Goal: Information Seeking & Learning: Check status

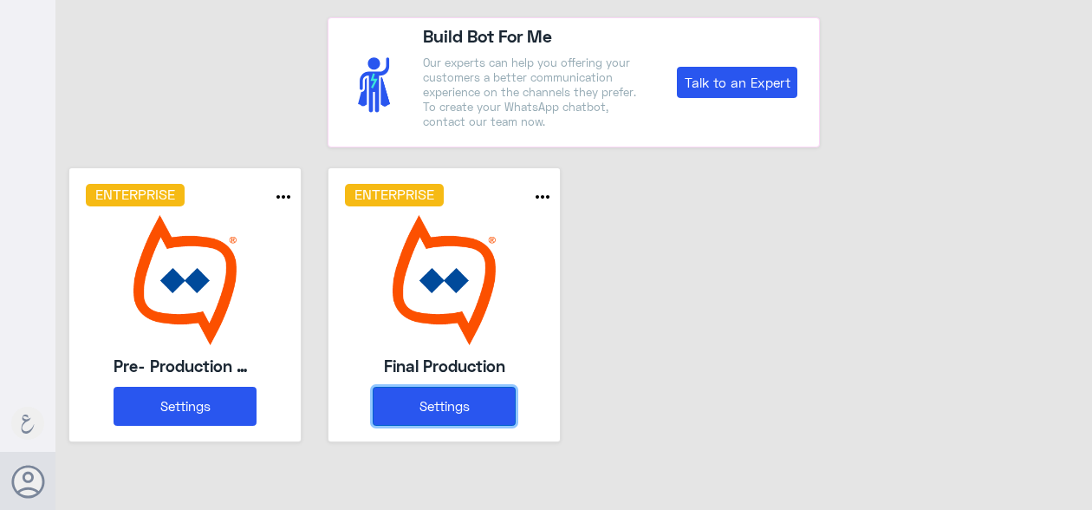
click at [439, 405] on button "Settings" at bounding box center [444, 406] width 143 height 39
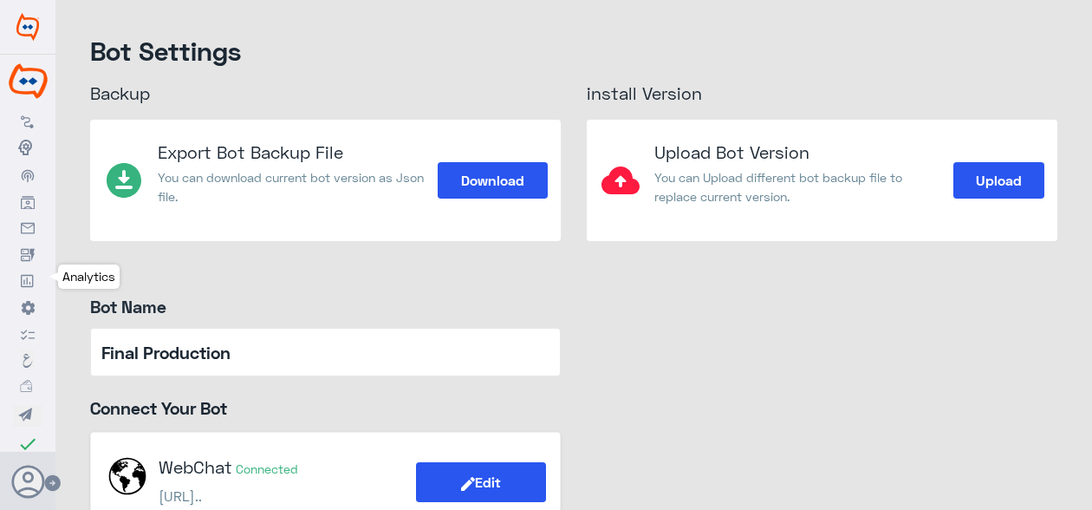
click at [33, 283] on icon at bounding box center [28, 281] width 14 height 14
click at [28, 278] on icon at bounding box center [28, 281] width 14 height 14
click at [29, 278] on icon at bounding box center [28, 281] width 14 height 14
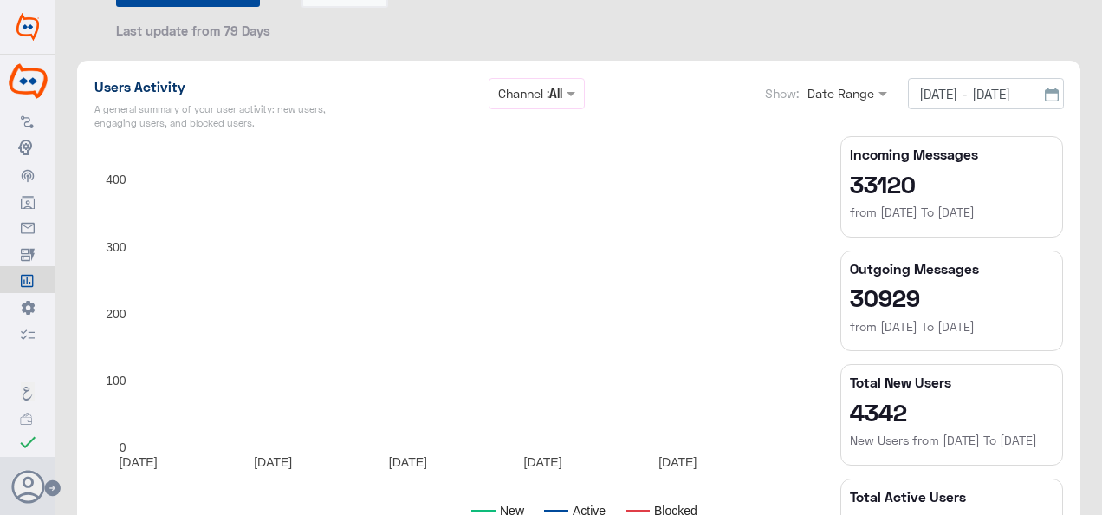
scroll to position [260, 0]
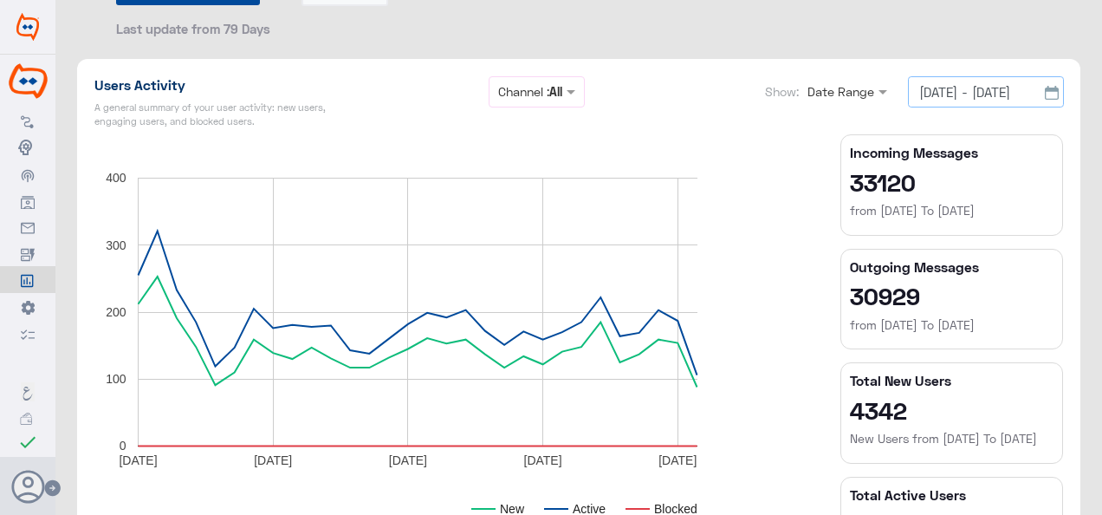
click at [936, 93] on input "[DATE] - [DATE]" at bounding box center [986, 91] width 156 height 31
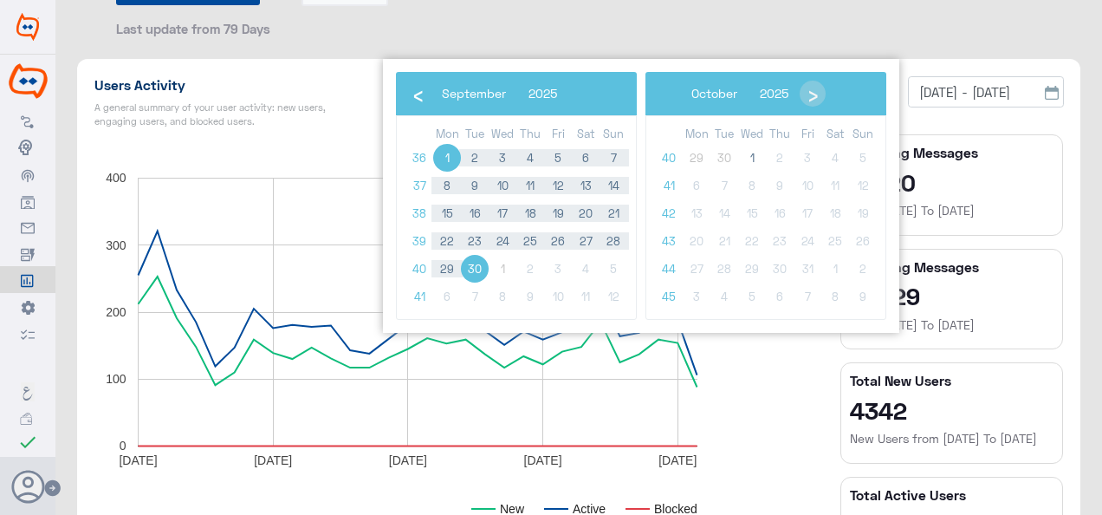
click at [453, 153] on span "1" at bounding box center [447, 158] width 28 height 28
click at [481, 270] on span "30" at bounding box center [475, 269] width 28 height 28
type input "[DATE] - [DATE]"
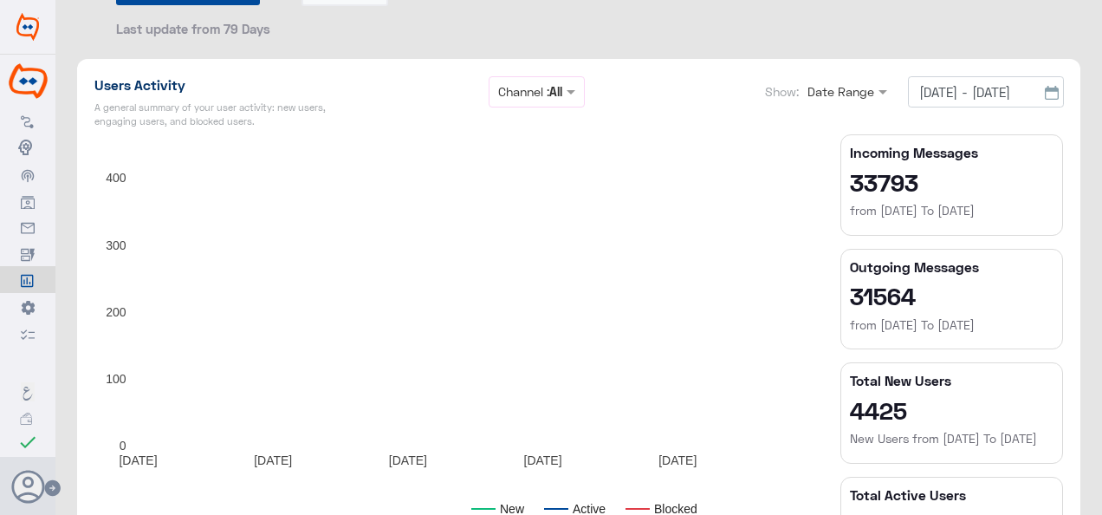
type input "[DATE] - [DATE]"
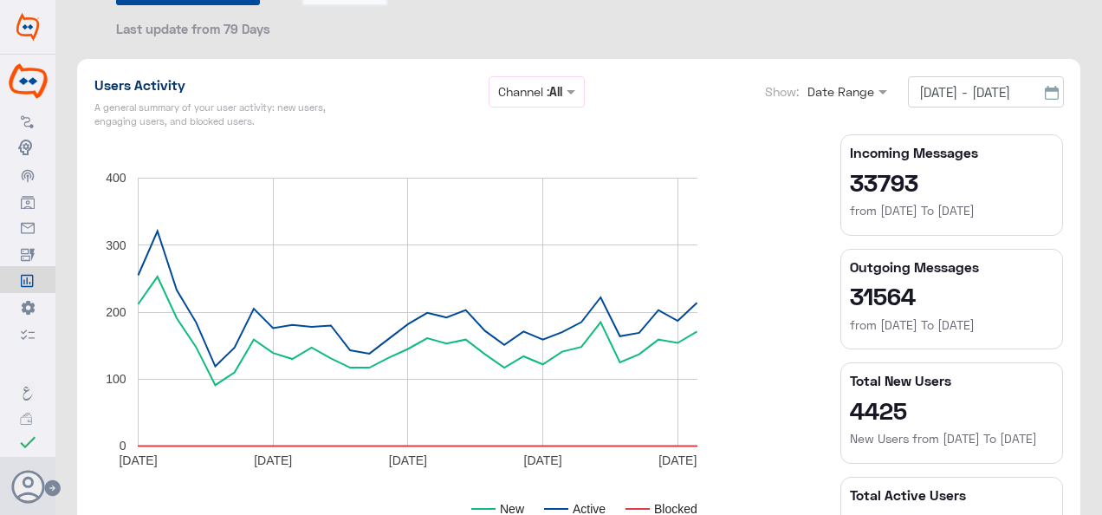
type input "[DATE] - [DATE]"
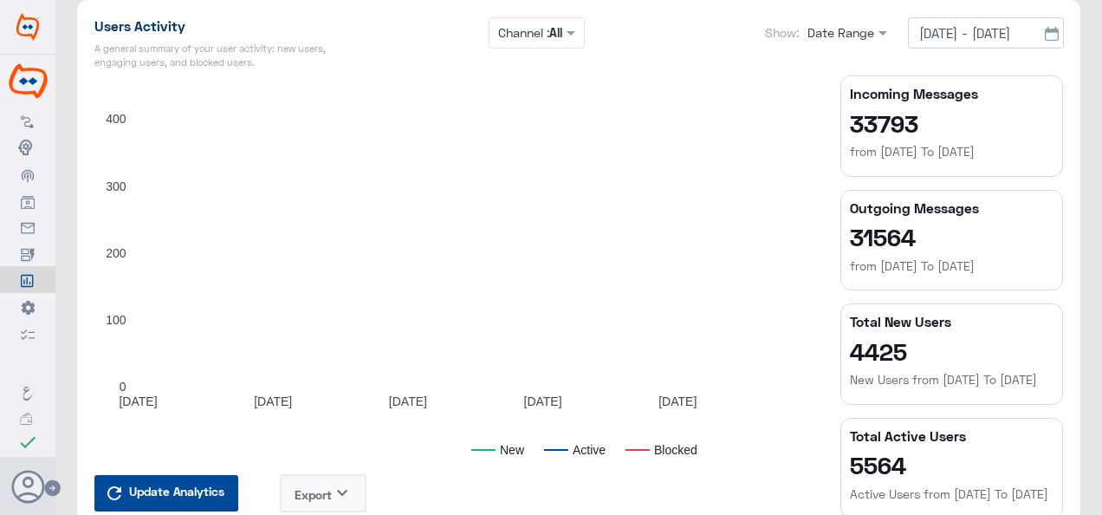
scroll to position [347, 0]
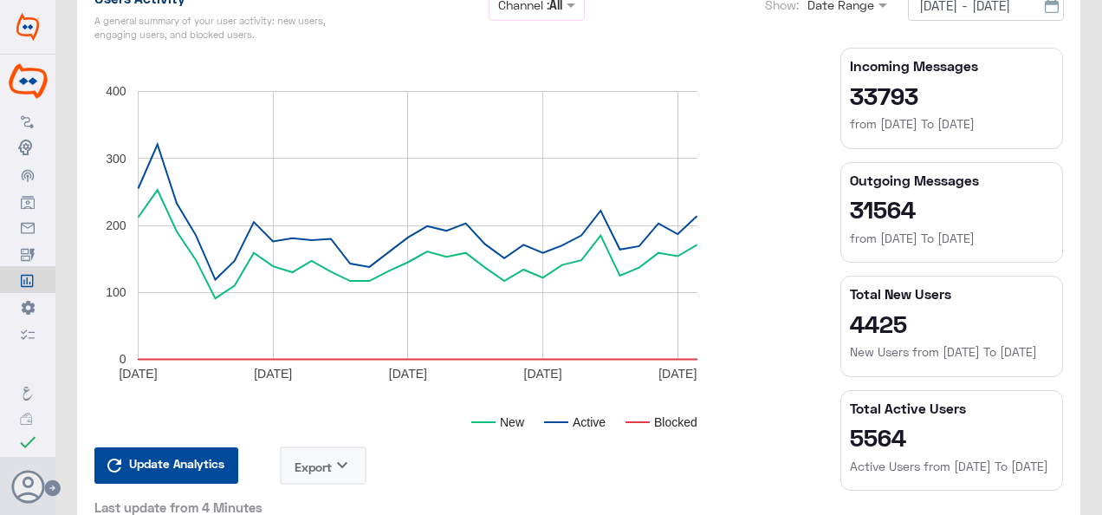
drag, startPoint x: 921, startPoint y: 90, endPoint x: 842, endPoint y: 98, distance: 79.3
click at [842, 98] on section "Incoming Messages 33793 from [DATE] To [DATE]" at bounding box center [952, 98] width 223 height 101
copy h2 "33793"
drag, startPoint x: 914, startPoint y: 213, endPoint x: 846, endPoint y: 212, distance: 68.5
click at [850, 212] on h2 "31564" at bounding box center [952, 209] width 204 height 28
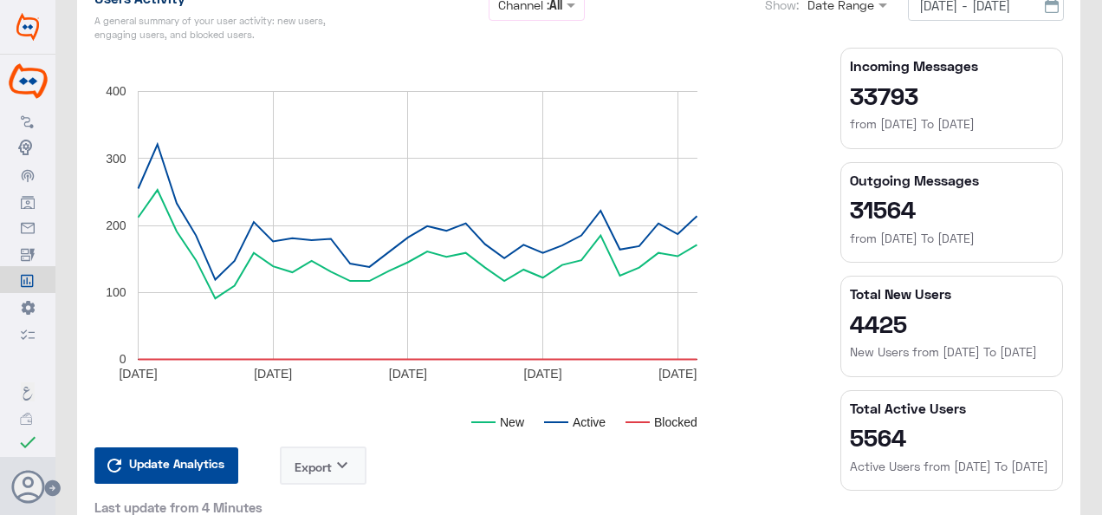
copy h2 "31564"
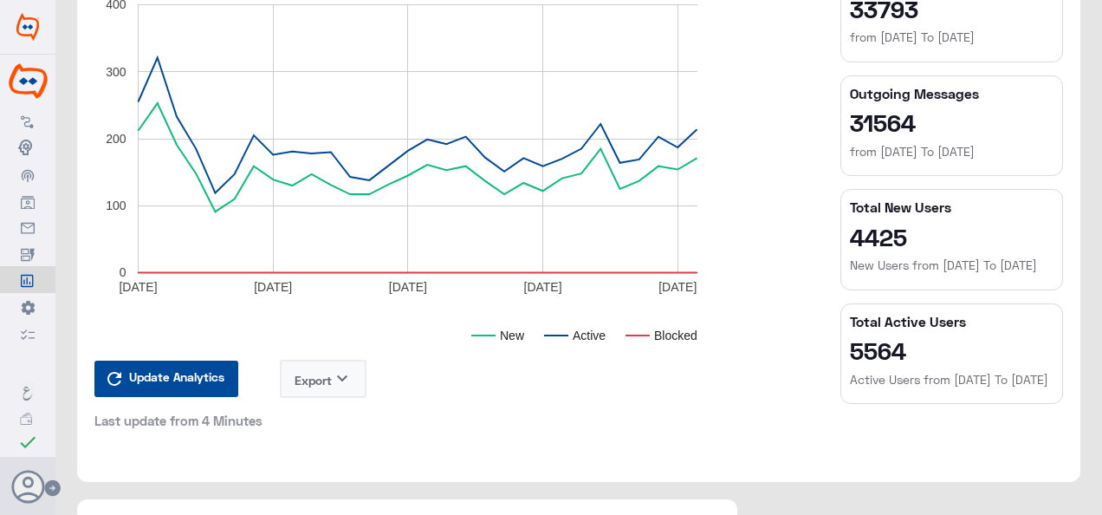
drag, startPoint x: 905, startPoint y: 362, endPoint x: 844, endPoint y: 362, distance: 60.7
click at [844, 362] on section "Total Active Users 5564 Active Users from [DATE] To [DATE]" at bounding box center [952, 353] width 223 height 101
copy h2 "5564"
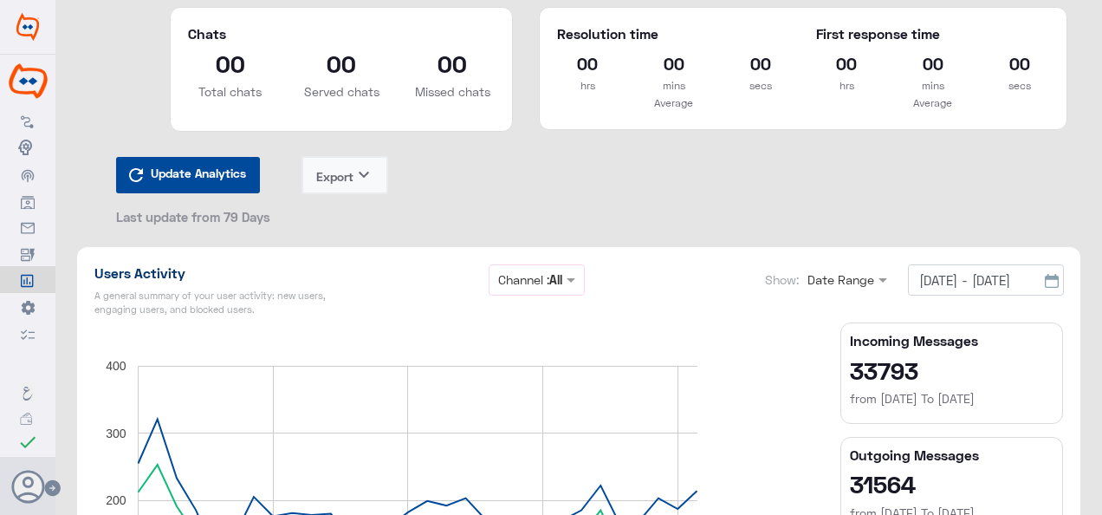
scroll to position [173, 0]
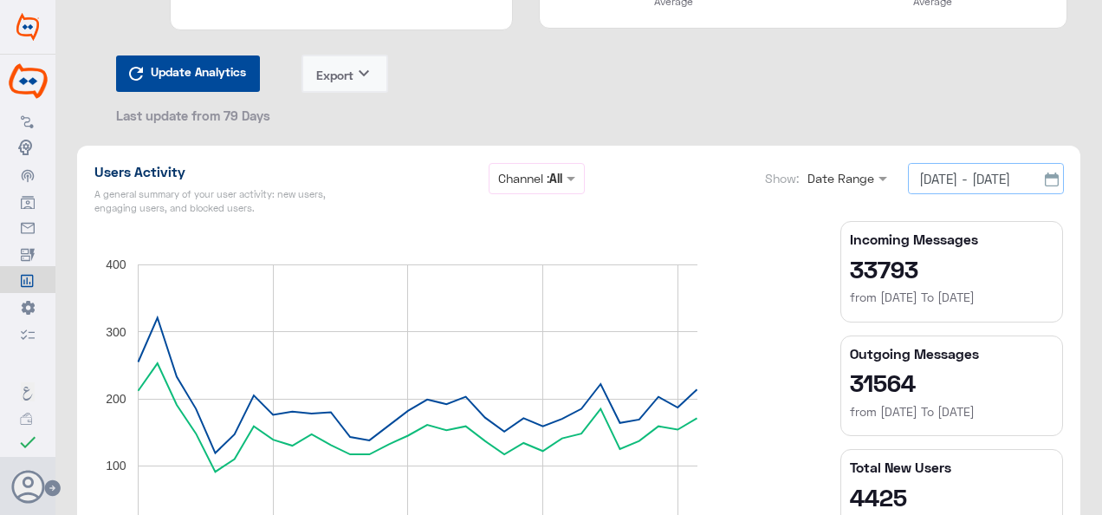
click at [943, 176] on input "[DATE] - [DATE]" at bounding box center [986, 178] width 156 height 31
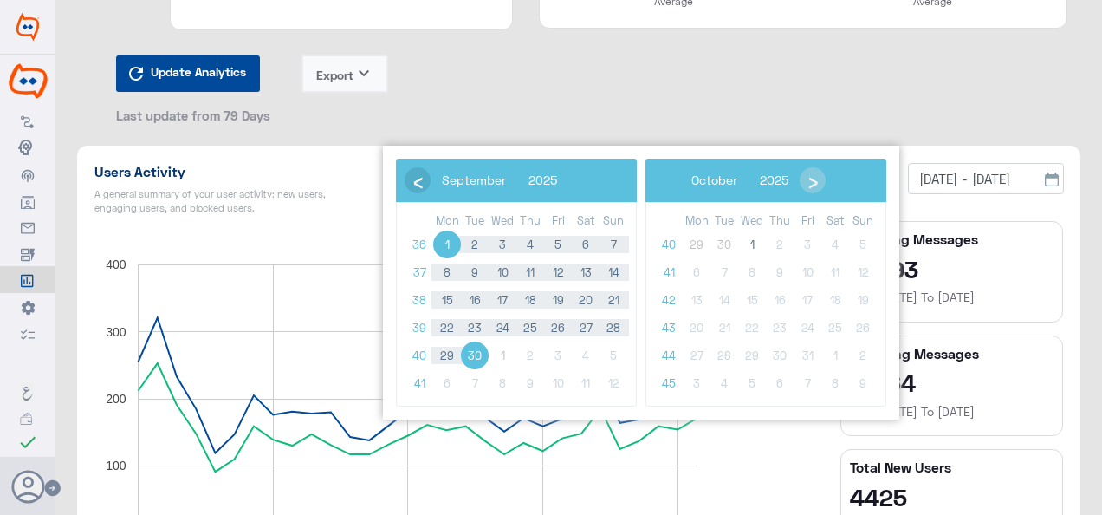
click at [419, 179] on span "‹" at bounding box center [418, 180] width 26 height 26
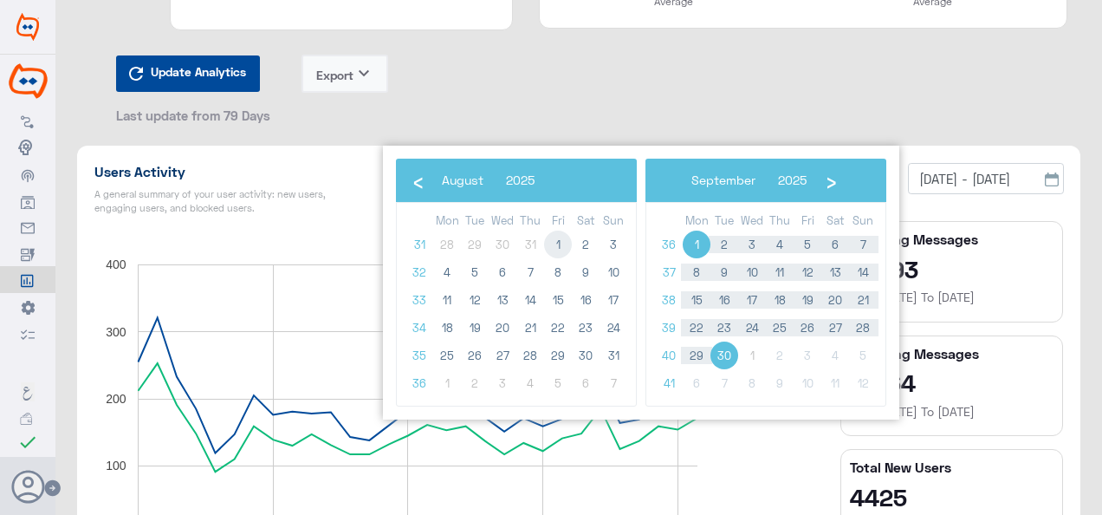
click at [556, 242] on span "1" at bounding box center [558, 245] width 28 height 28
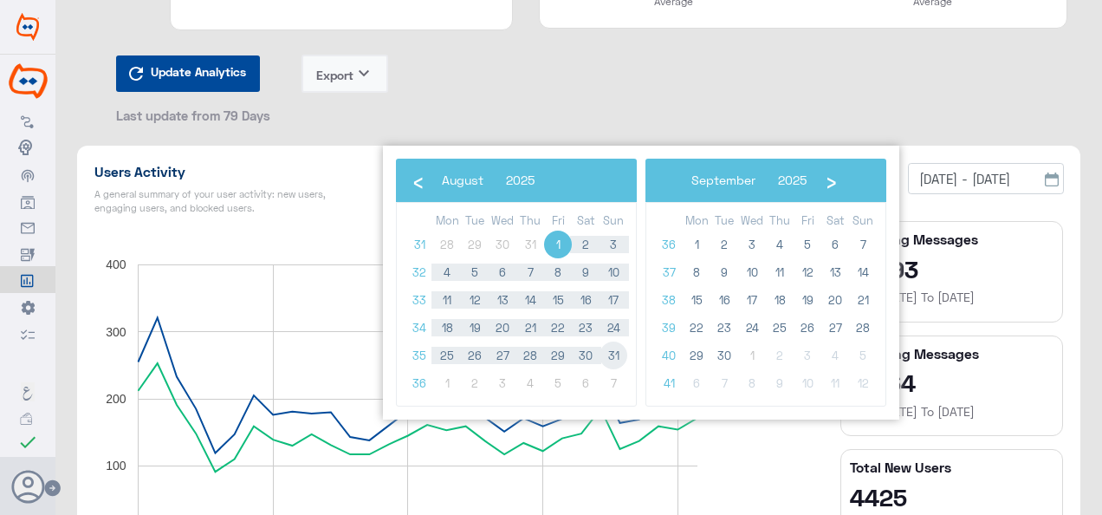
click at [617, 354] on span "31" at bounding box center [614, 355] width 28 height 28
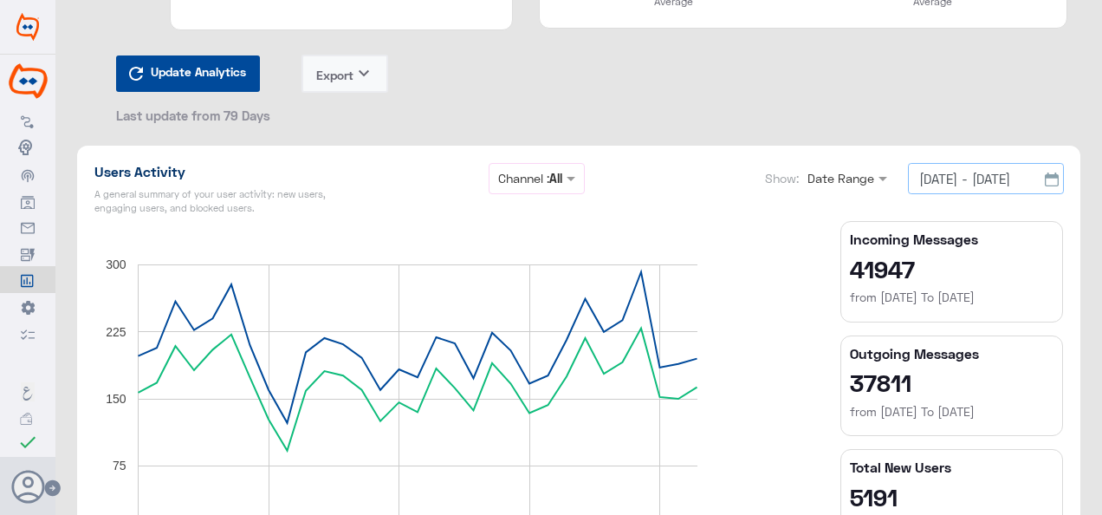
click at [1014, 182] on input "[DATE] - [DATE]" at bounding box center [986, 178] width 156 height 31
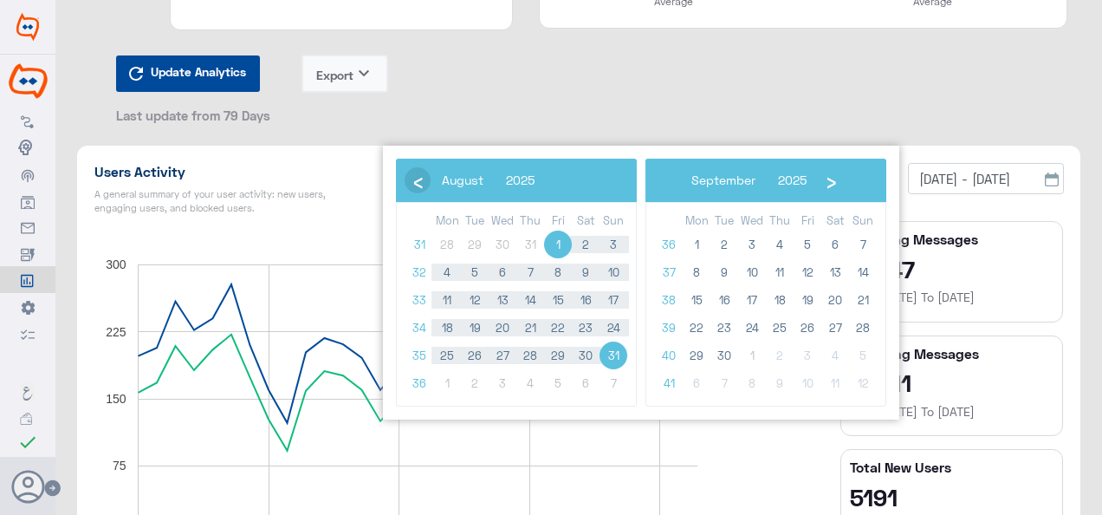
click at [418, 183] on span "‹" at bounding box center [418, 180] width 26 height 26
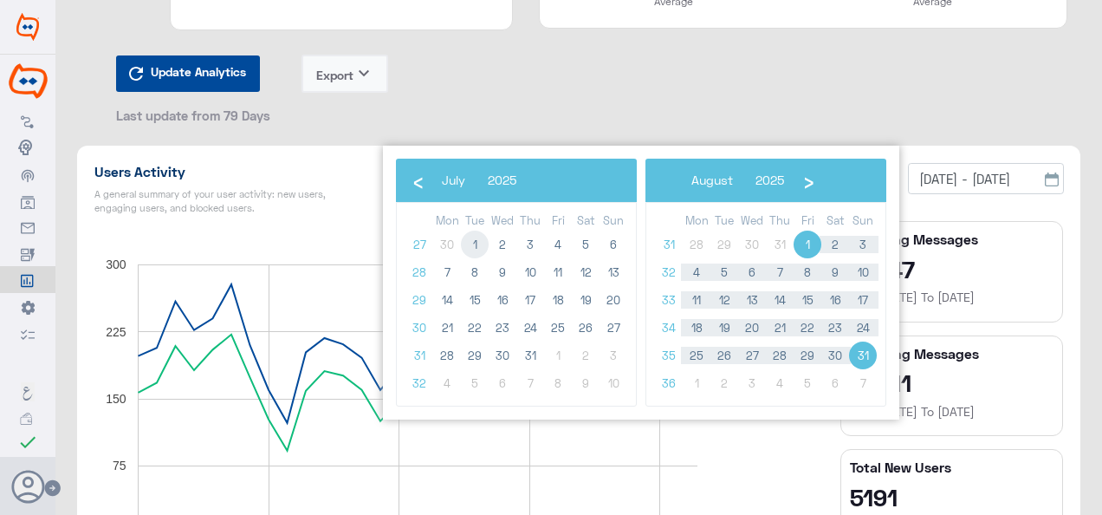
click at [470, 237] on span "1" at bounding box center [475, 245] width 28 height 28
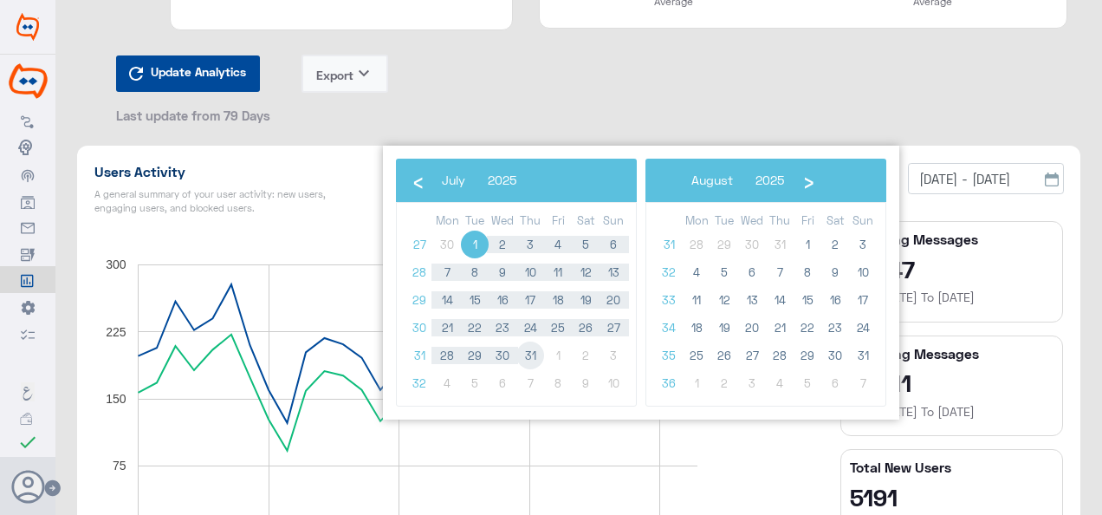
click at [536, 354] on span "31" at bounding box center [531, 355] width 28 height 28
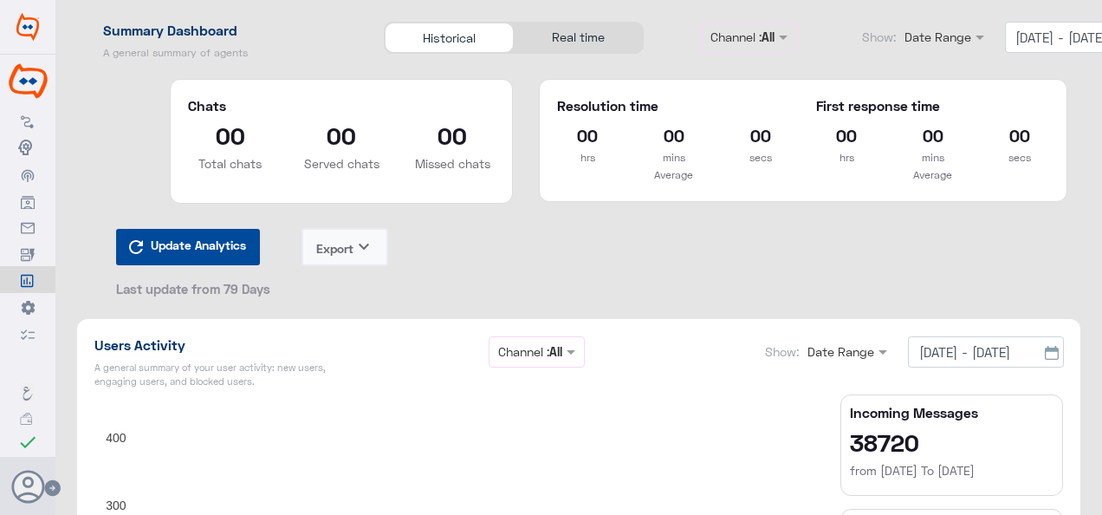
scroll to position [87, 0]
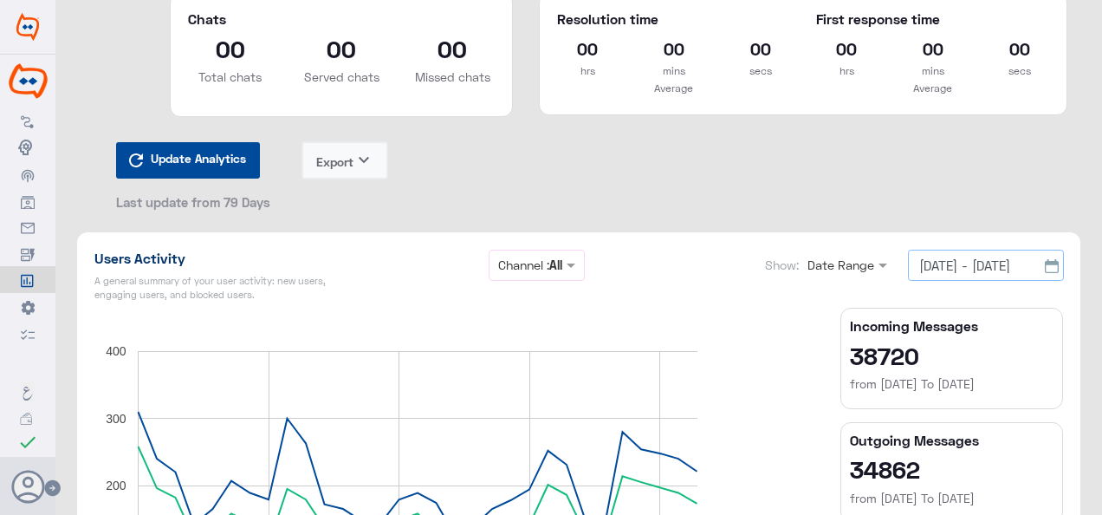
click at [969, 268] on input "[DATE] - [DATE]" at bounding box center [986, 265] width 156 height 31
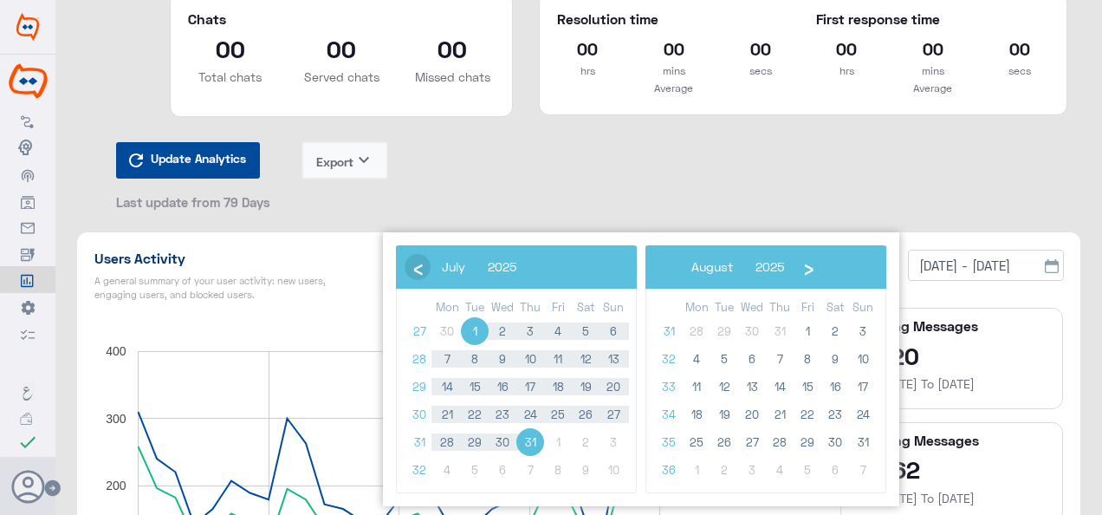
click at [428, 262] on span "‹" at bounding box center [418, 267] width 26 height 26
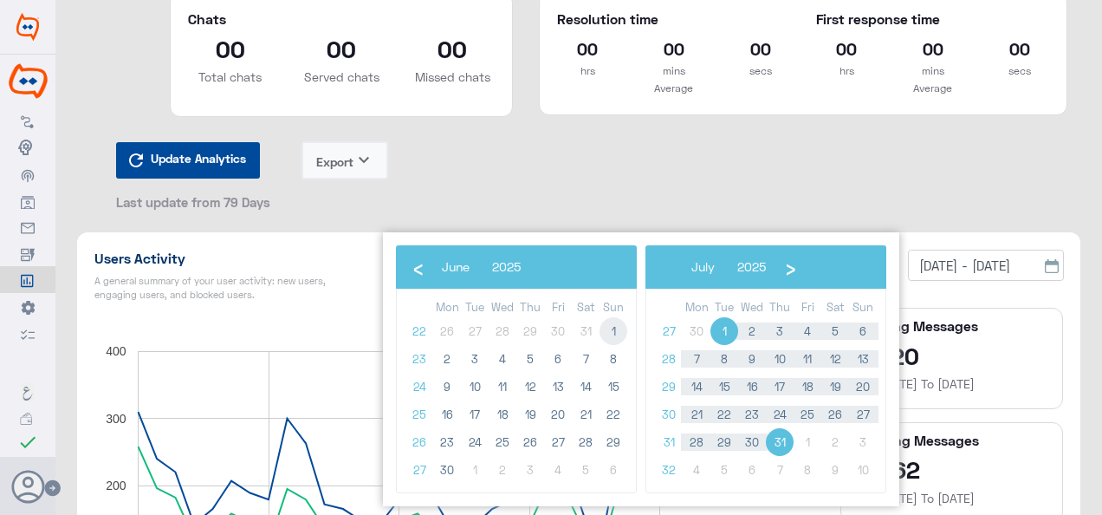
click at [610, 328] on span "1" at bounding box center [614, 331] width 28 height 28
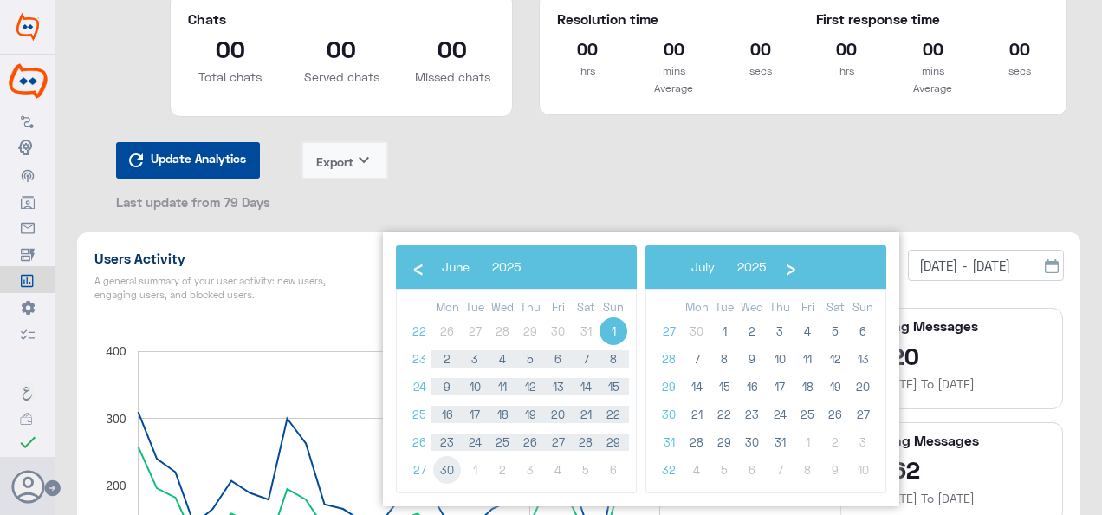
click at [446, 465] on span "30" at bounding box center [447, 470] width 28 height 28
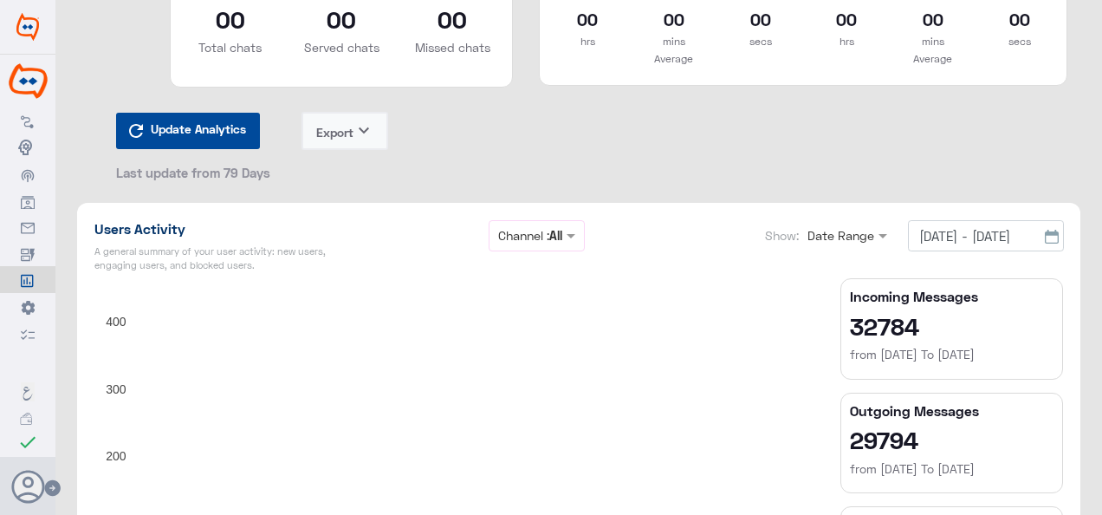
scroll to position [173, 0]
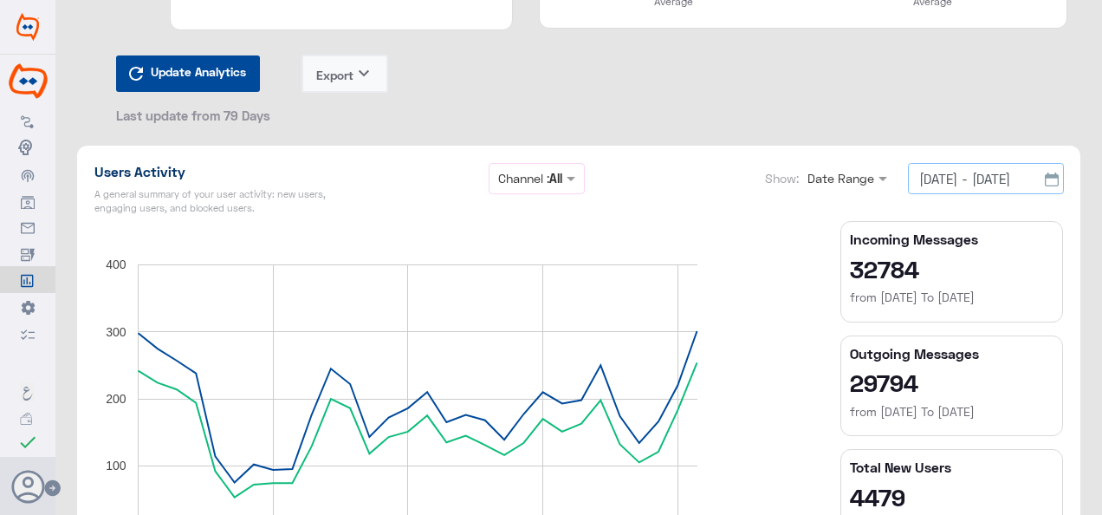
click at [1011, 178] on input "[DATE] - [DATE]" at bounding box center [986, 178] width 156 height 31
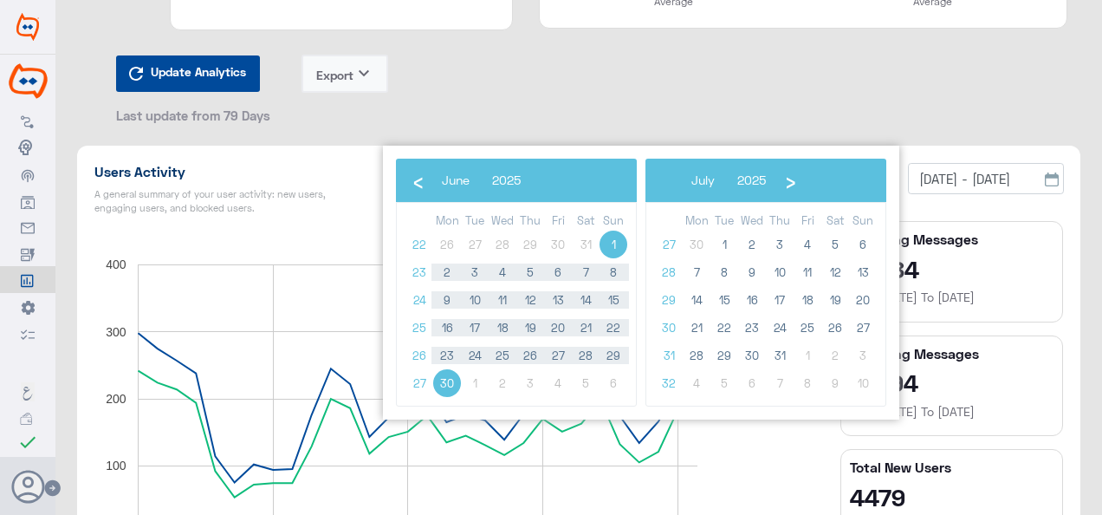
click at [492, 248] on div "‹ [DATE] › Mon Tue Wed Thu Fri Sat Sun 22 26 27 28 29 30 31 1 23 2 3 4 5 6 7 8 …" at bounding box center [641, 283] width 491 height 248
click at [797, 182] on span "›" at bounding box center [790, 180] width 26 height 26
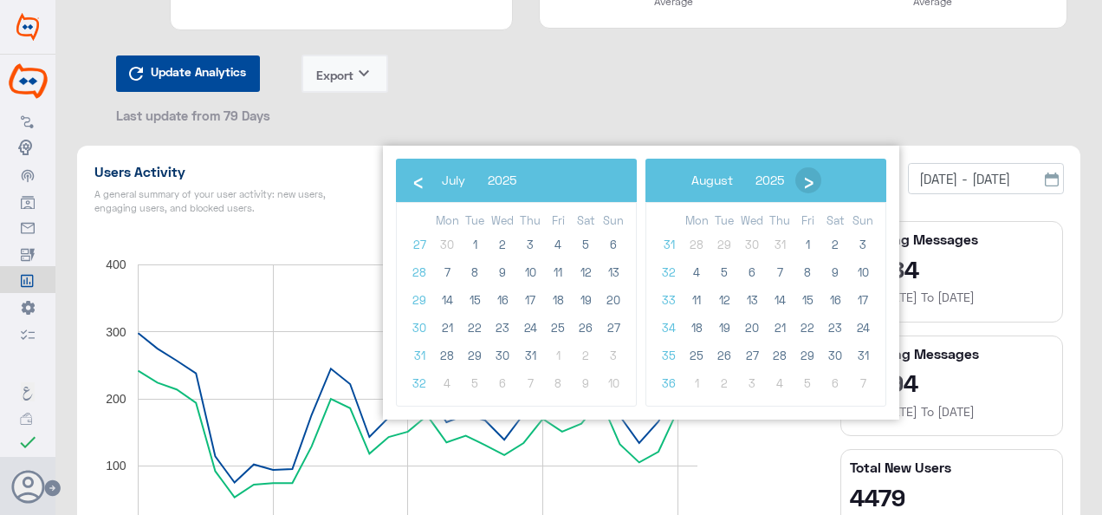
click at [812, 182] on span "›" at bounding box center [809, 180] width 26 height 26
drag, startPoint x: 707, startPoint y: 252, endPoint x: 700, endPoint y: 245, distance: 9.8
click at [700, 245] on span "1" at bounding box center [697, 245] width 28 height 28
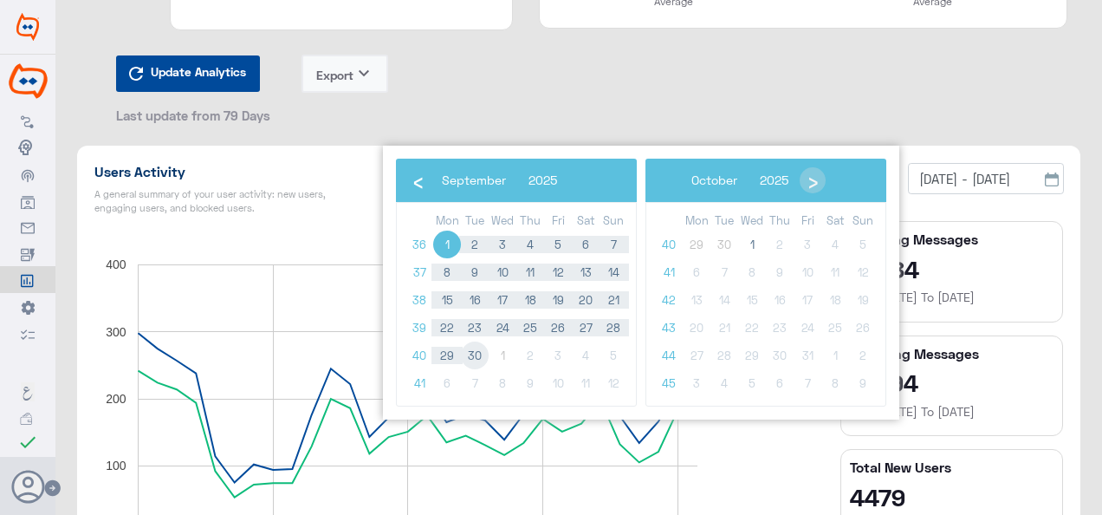
click at [484, 350] on span "30" at bounding box center [475, 355] width 28 height 28
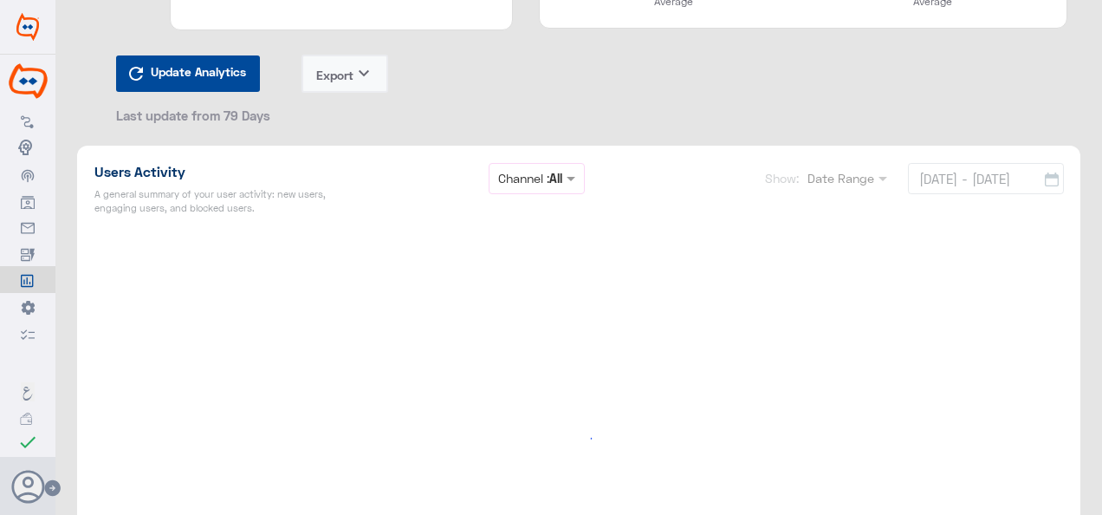
type input "[DATE] - [DATE]"
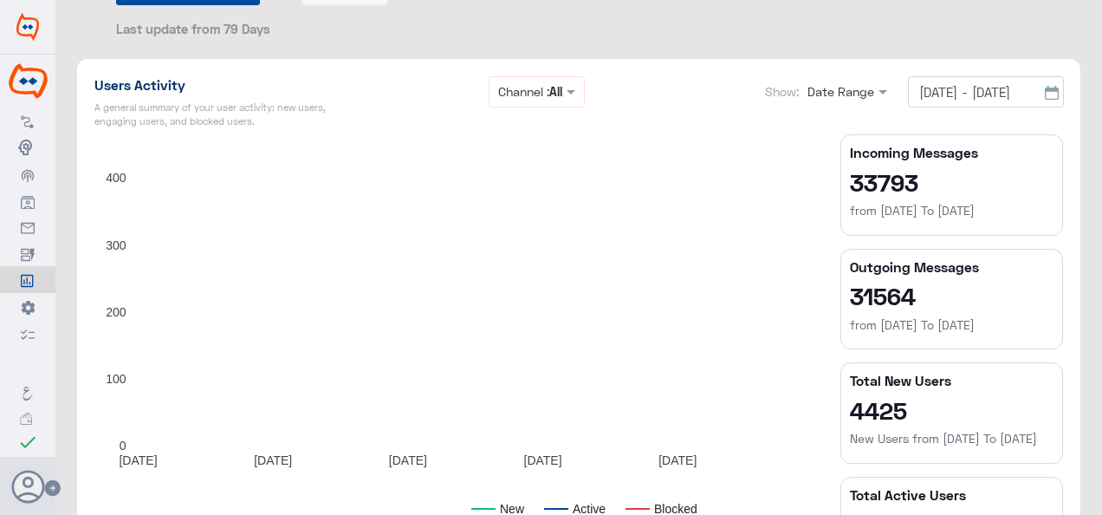
scroll to position [347, 0]
